Goal: Task Accomplishment & Management: Manage account settings

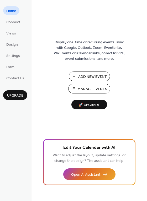
click at [94, 89] on span "Manage Events" at bounding box center [91, 89] width 29 height 5
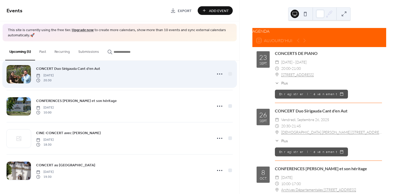
scroll to position [43, 0]
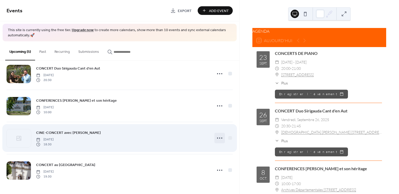
click at [217, 137] on icon at bounding box center [219, 138] width 8 height 8
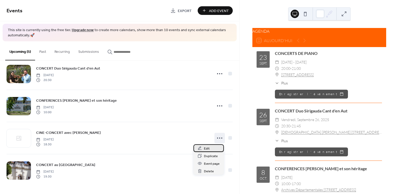
click at [204, 148] on span "Edit" at bounding box center [207, 148] width 6 height 5
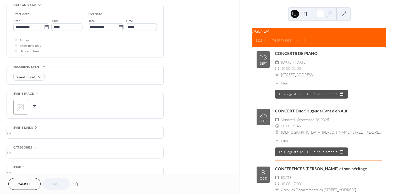
scroll to position [175, 0]
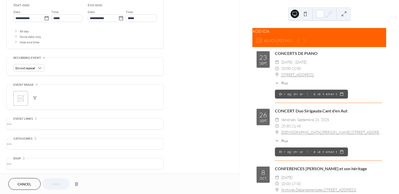
click at [34, 97] on button "button" at bounding box center [34, 98] width 7 height 7
click at [58, 186] on span "Save" at bounding box center [56, 184] width 9 height 5
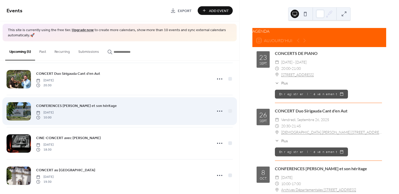
scroll to position [43, 0]
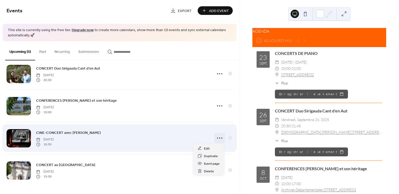
click at [219, 138] on circle at bounding box center [219, 138] width 1 height 1
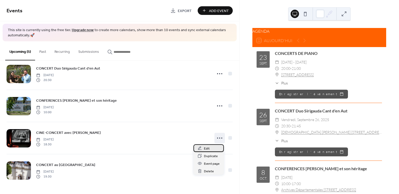
click at [209, 149] on span "Edit" at bounding box center [207, 148] width 6 height 5
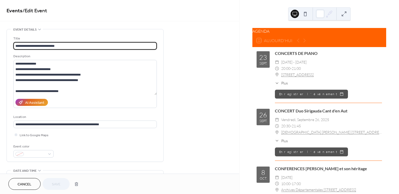
click at [306, 15] on button at bounding box center [305, 14] width 8 height 8
